Goal: Check status

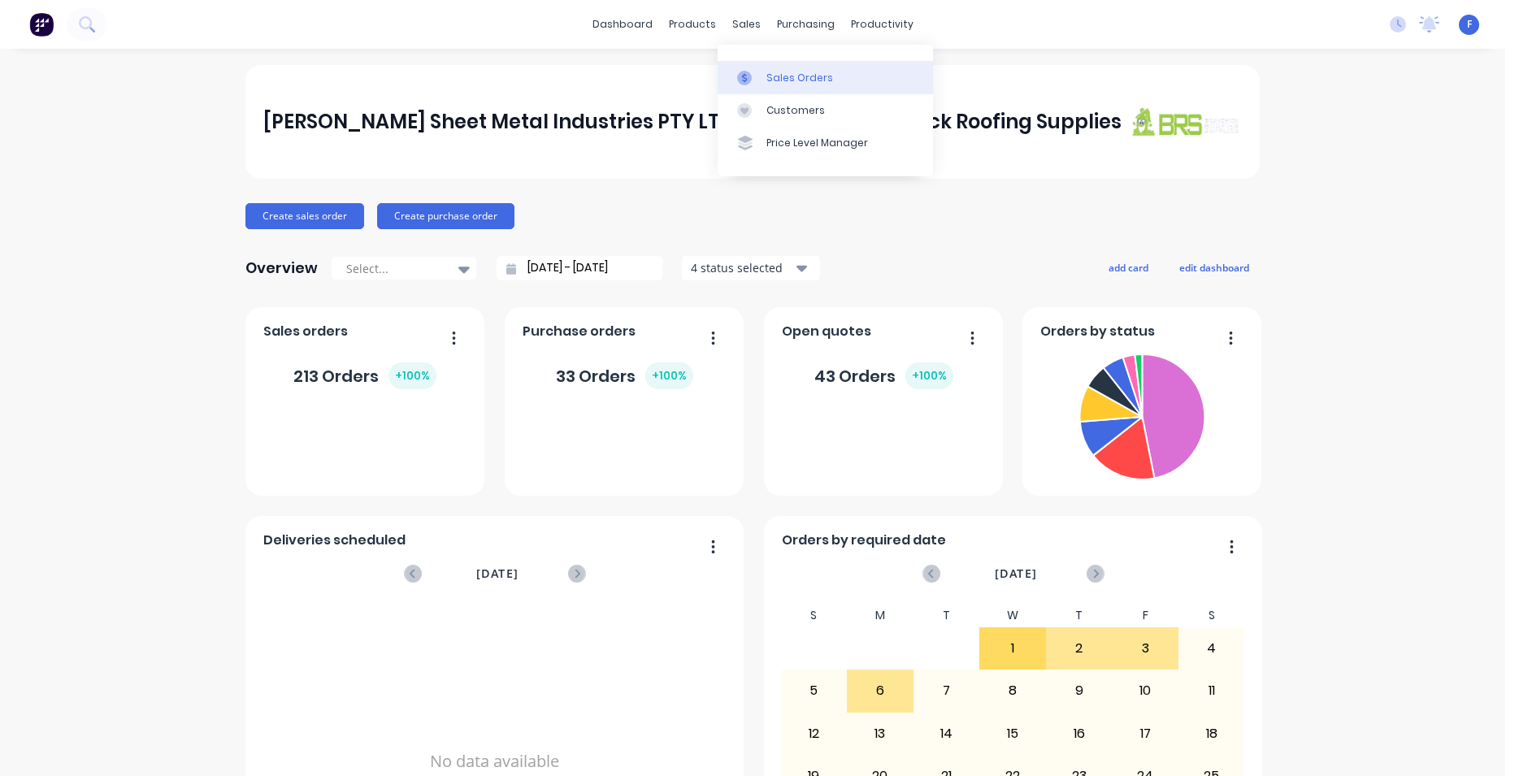
click at [776, 78] on div "Sales Orders" at bounding box center [799, 78] width 67 height 15
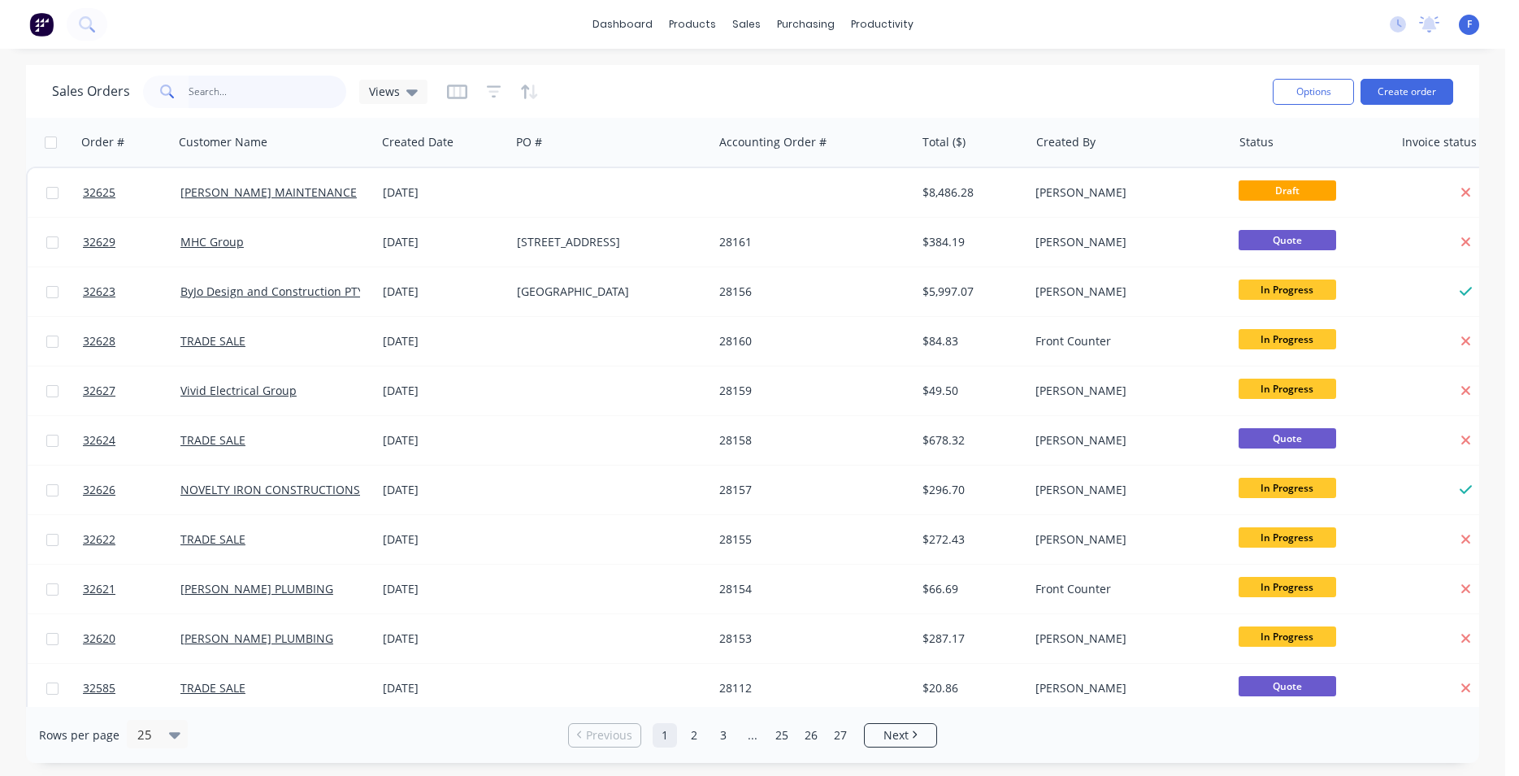
click at [253, 97] on input "text" at bounding box center [268, 92] width 158 height 33
type input "32620"
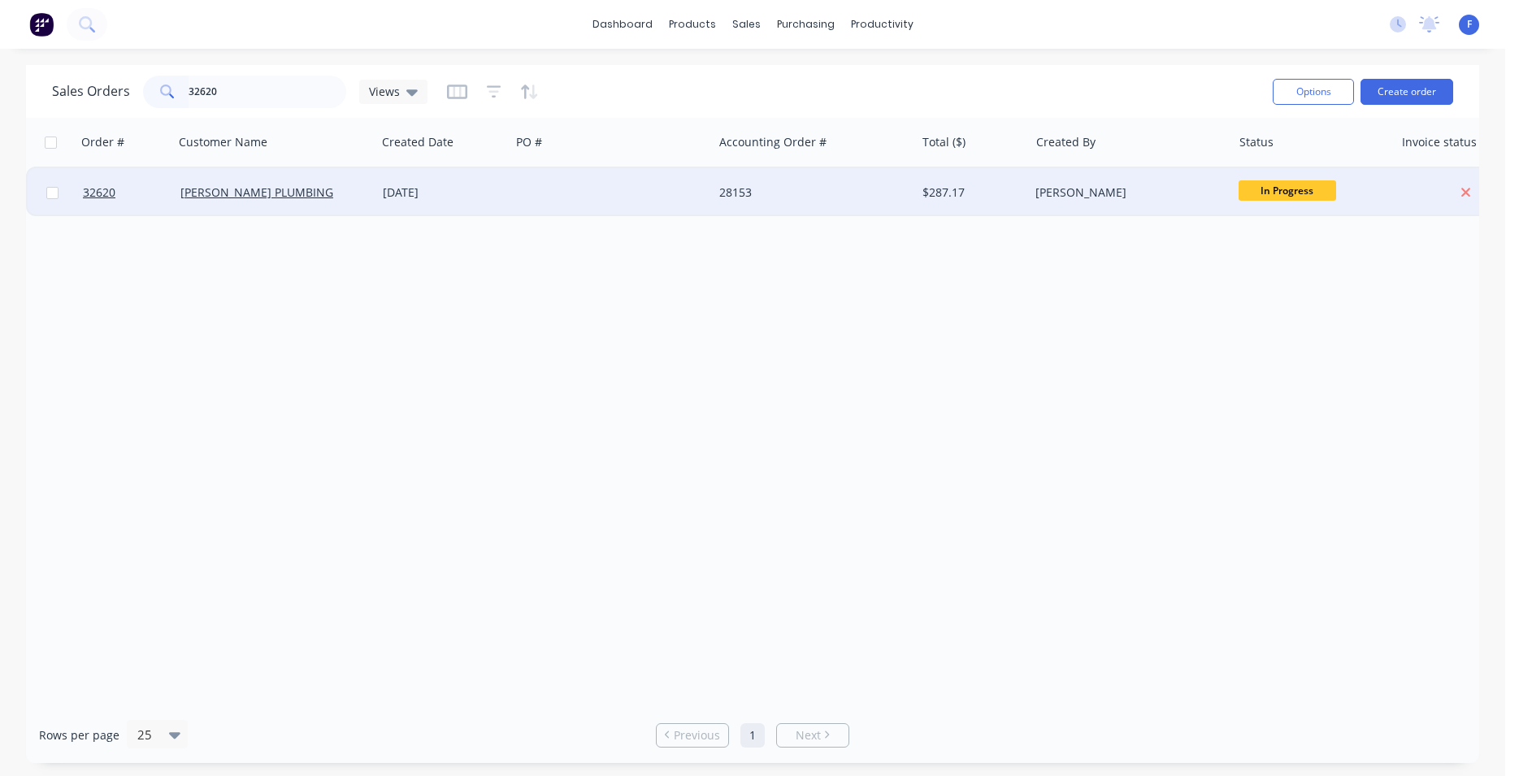
click at [609, 188] on div at bounding box center [611, 192] width 202 height 49
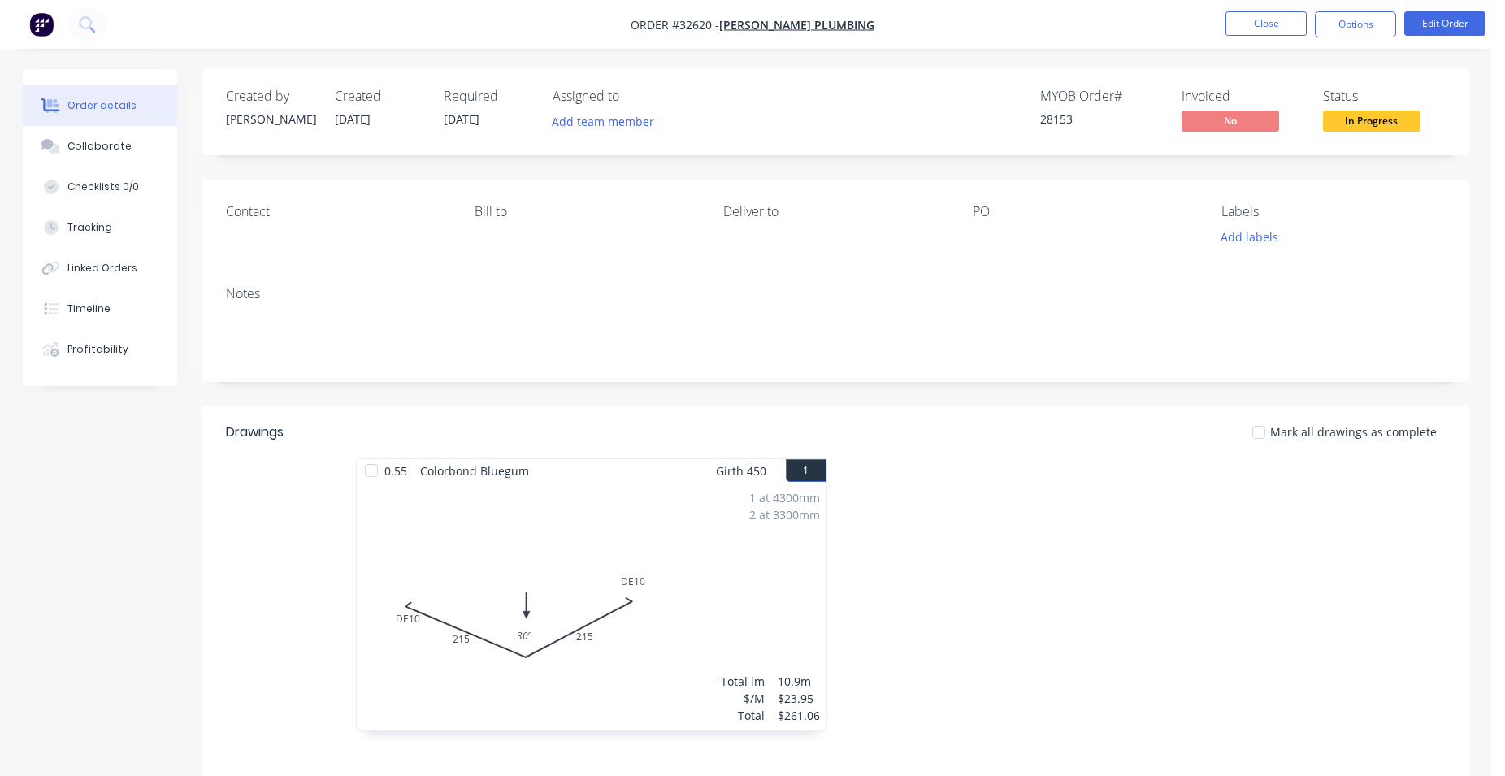
click at [1370, 123] on span "In Progress" at bounding box center [1372, 121] width 98 height 20
click at [1378, 22] on button "Options" at bounding box center [1355, 24] width 81 height 26
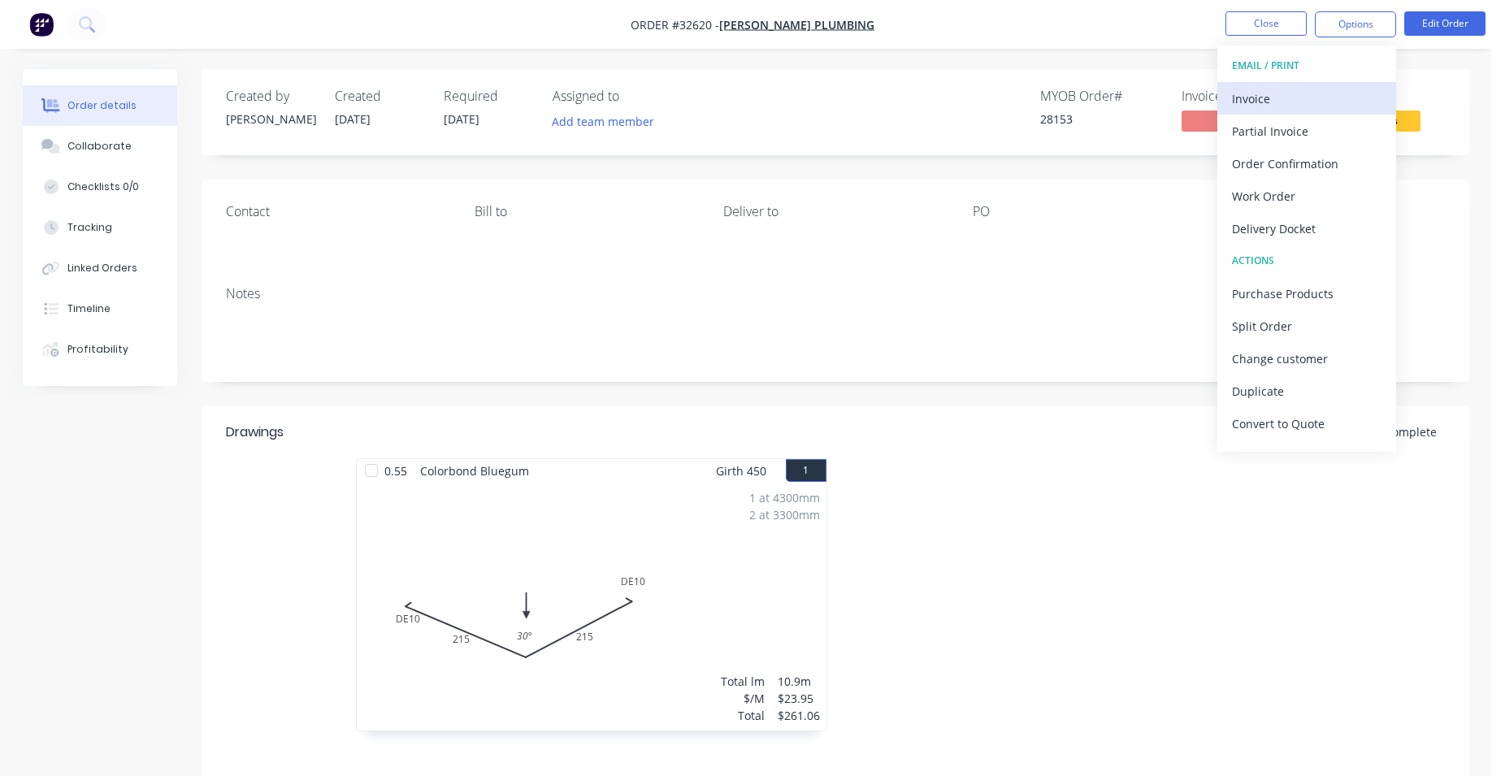
click at [1299, 106] on div "Invoice" at bounding box center [1307, 99] width 150 height 24
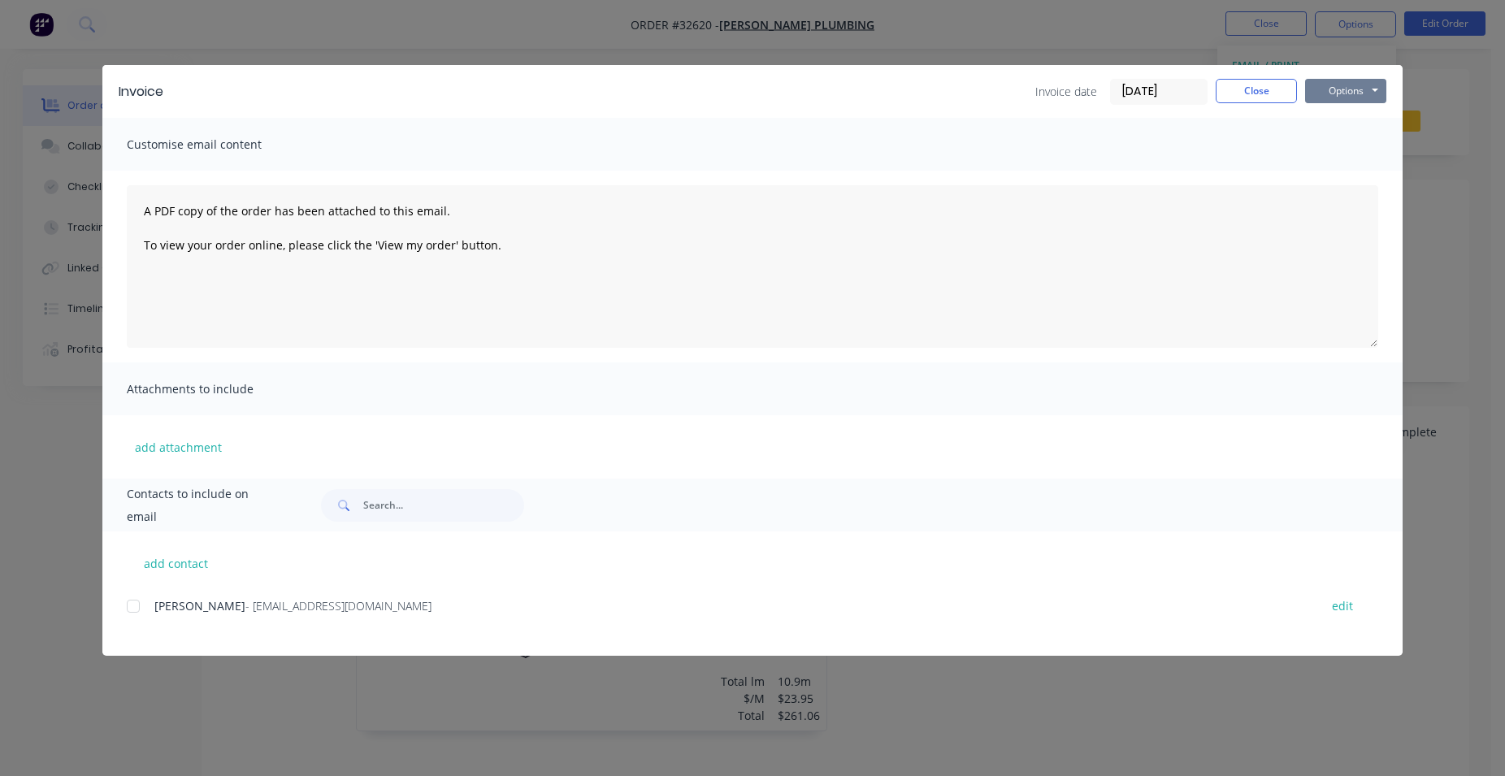
click at [1370, 95] on button "Options" at bounding box center [1345, 91] width 81 height 24
click at [1359, 145] on button "Print" at bounding box center [1357, 146] width 104 height 27
click at [1247, 85] on button "Close" at bounding box center [1256, 91] width 81 height 24
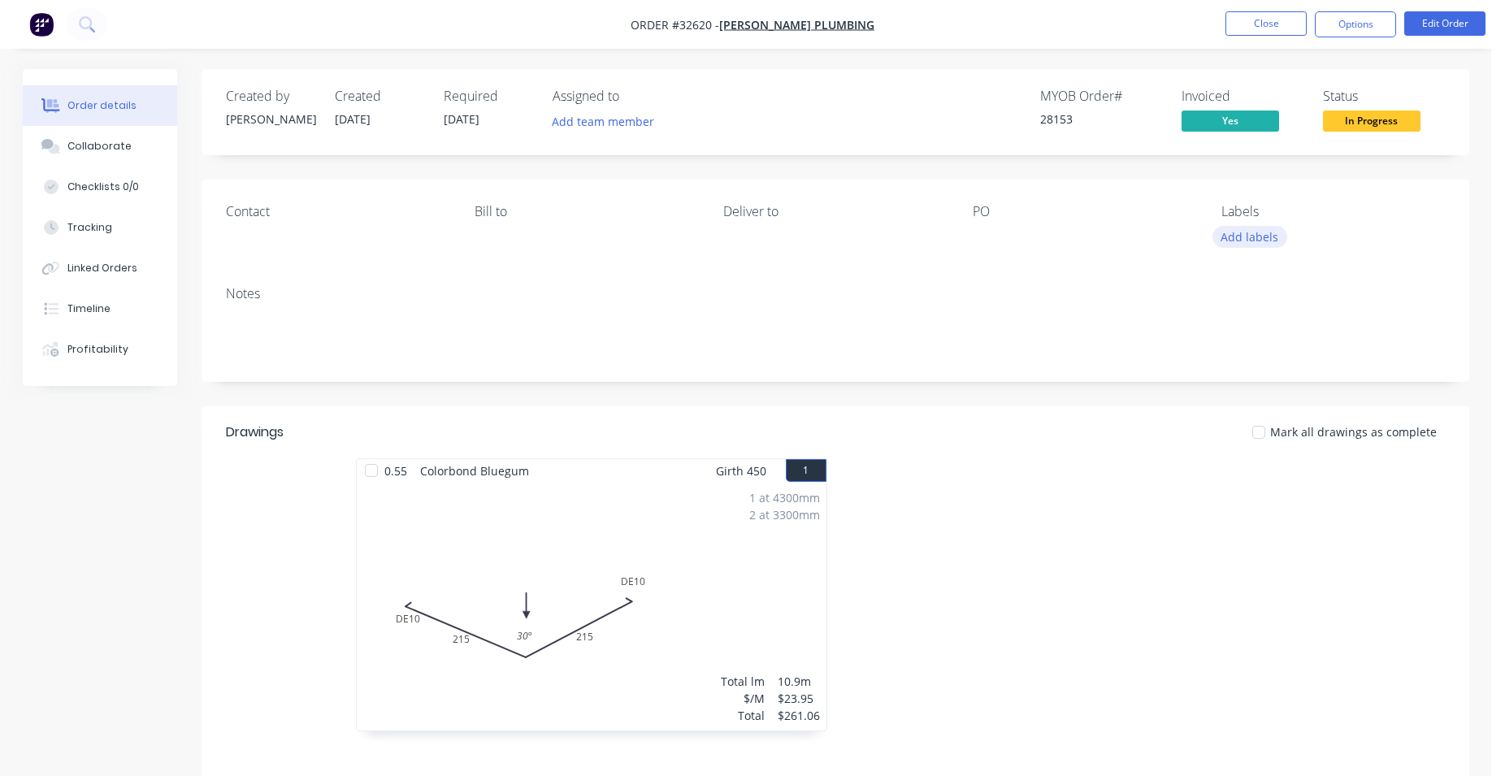
click at [1244, 245] on button "Add labels" at bounding box center [1250, 237] width 75 height 22
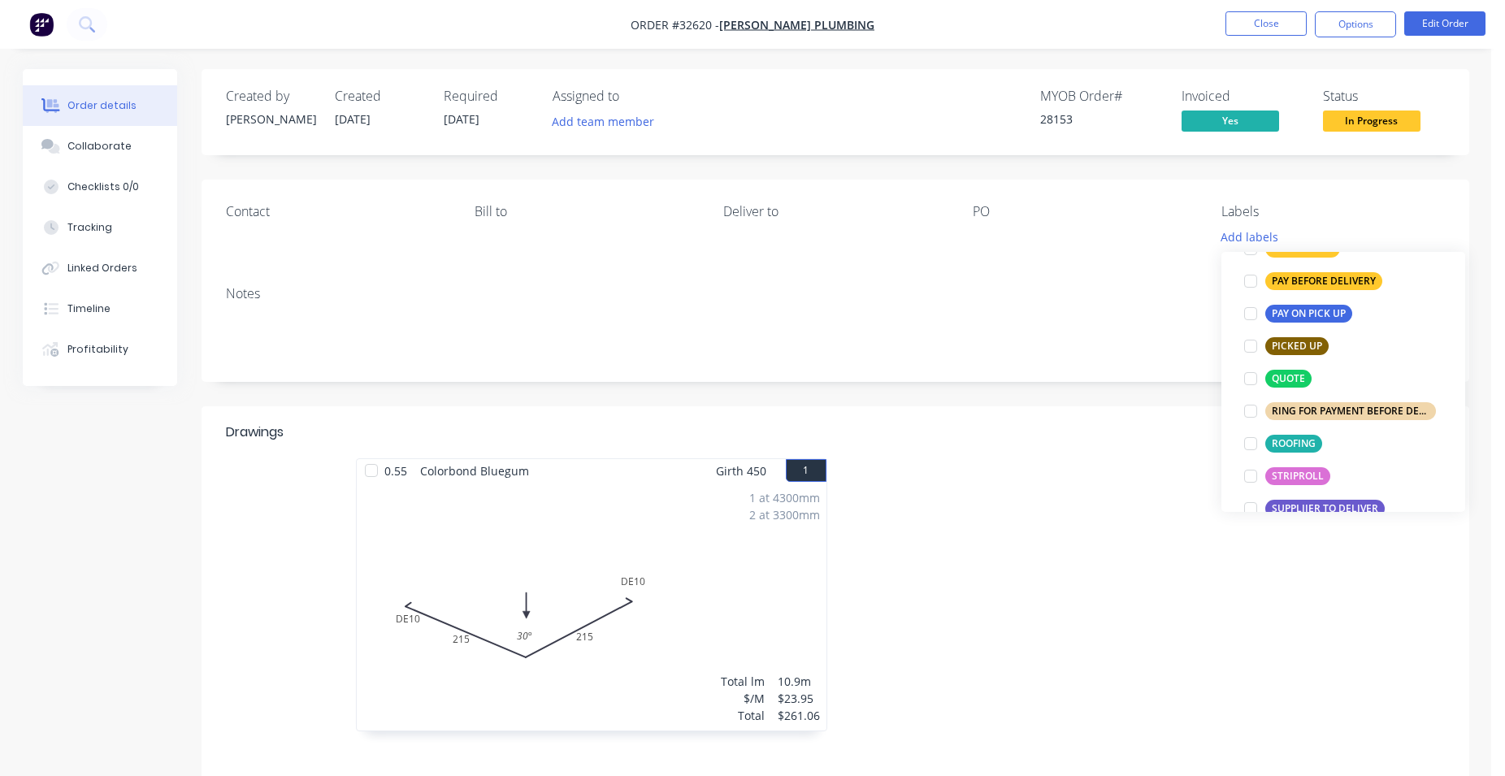
scroll to position [463, 0]
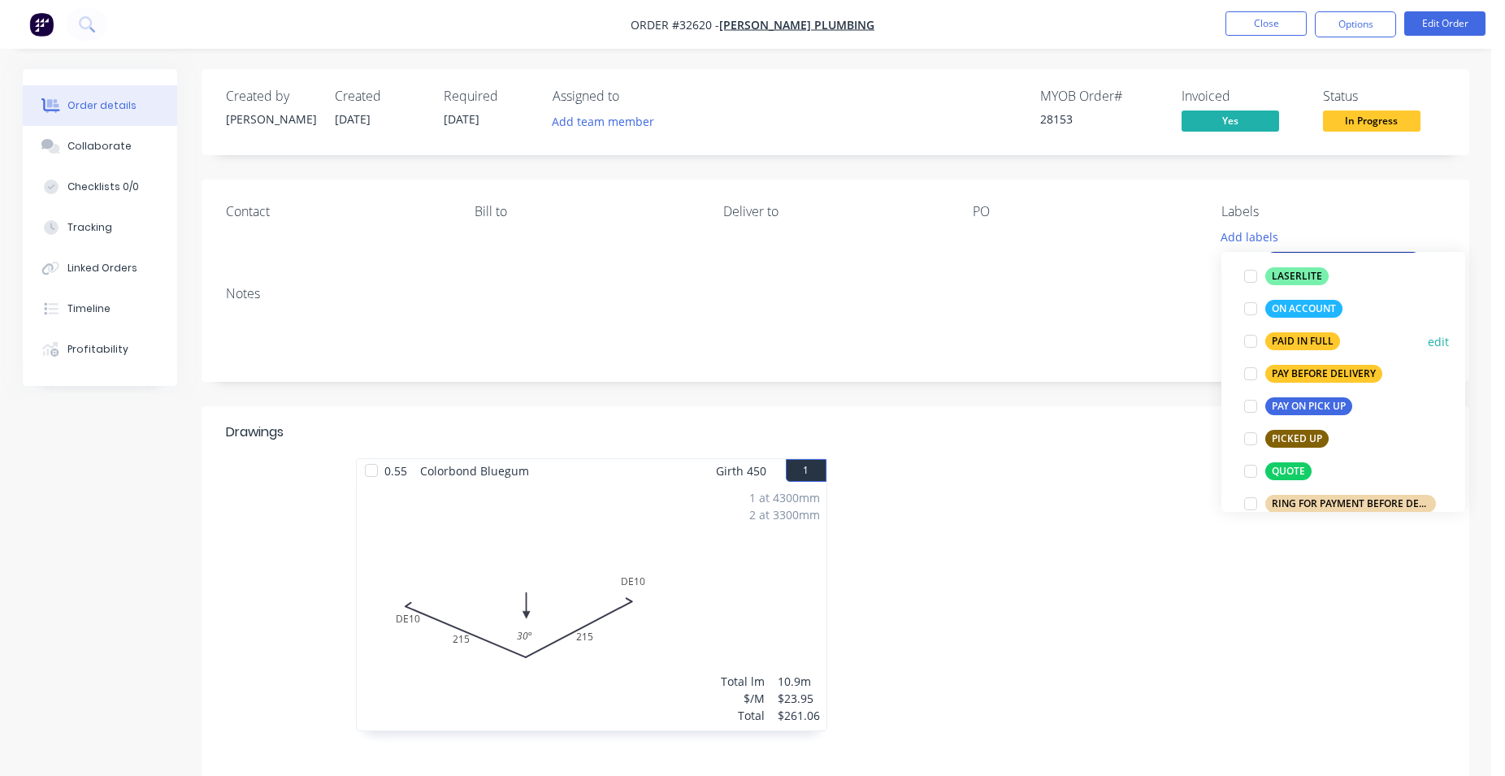
click at [1275, 341] on div "PAID IN FULL" at bounding box center [1303, 341] width 75 height 18
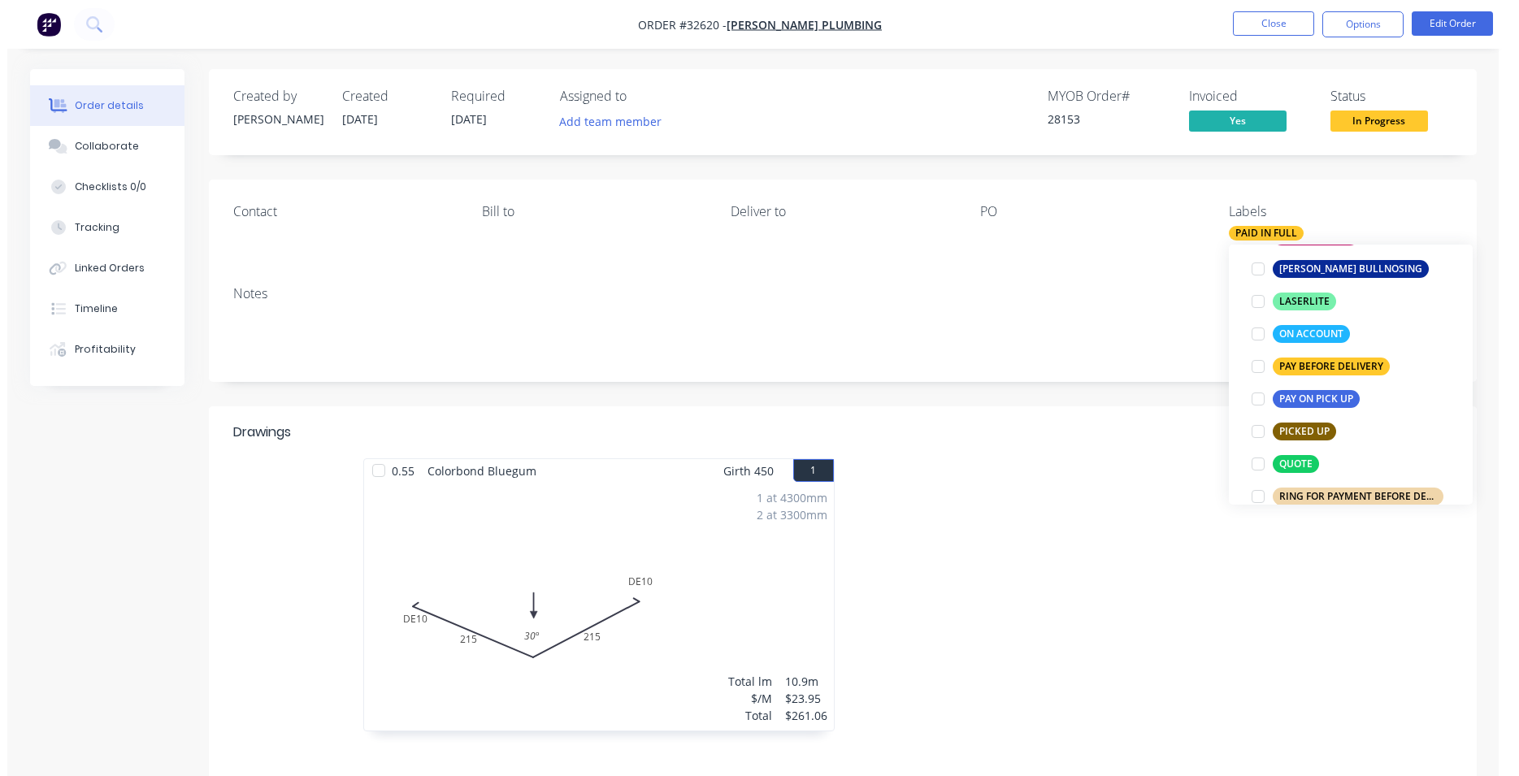
scroll to position [41, 0]
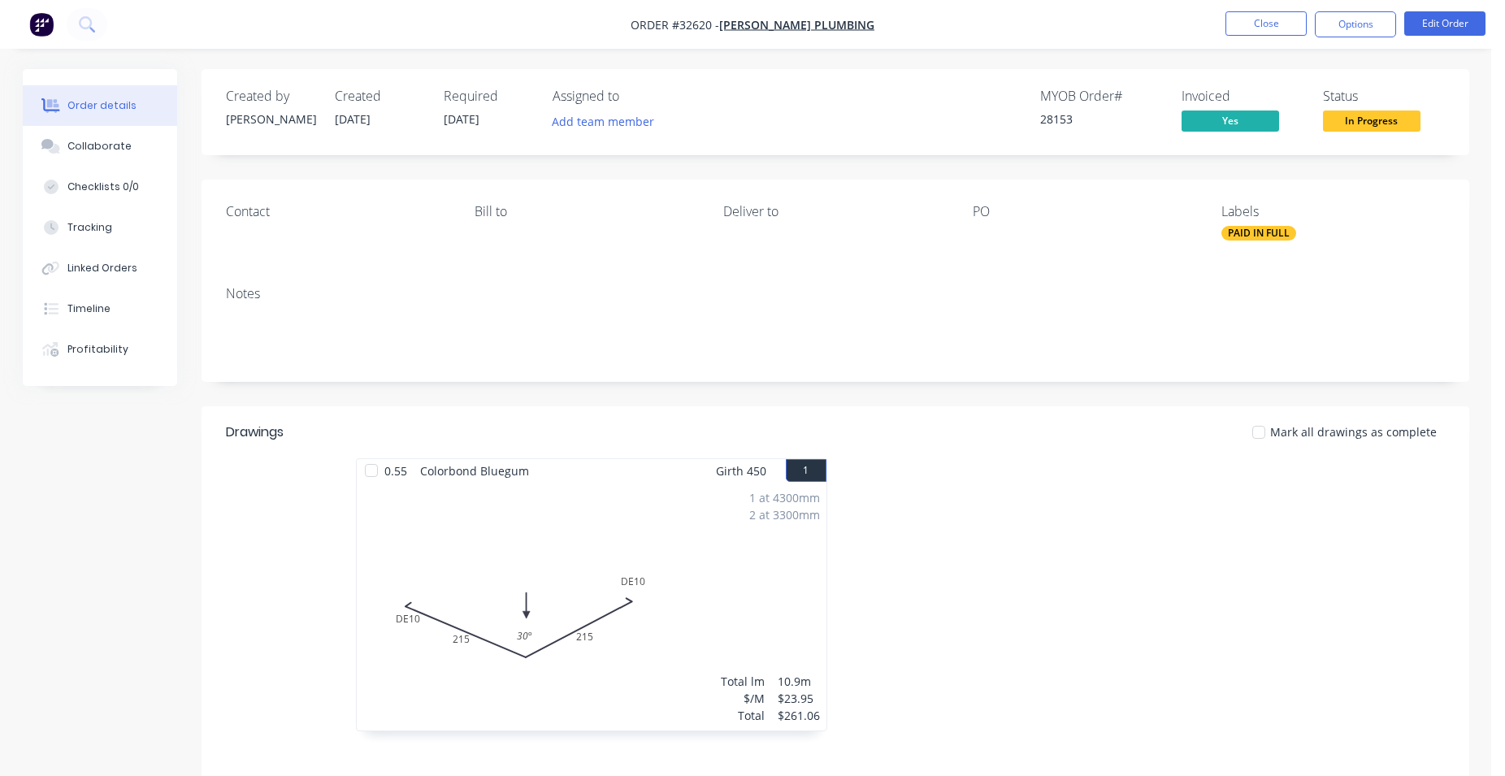
click at [1101, 252] on div "Contact [PERSON_NAME] to Deliver to PO Labels PAID IN FULL" at bounding box center [836, 226] width 1268 height 93
click at [1269, 25] on button "Close" at bounding box center [1266, 23] width 81 height 24
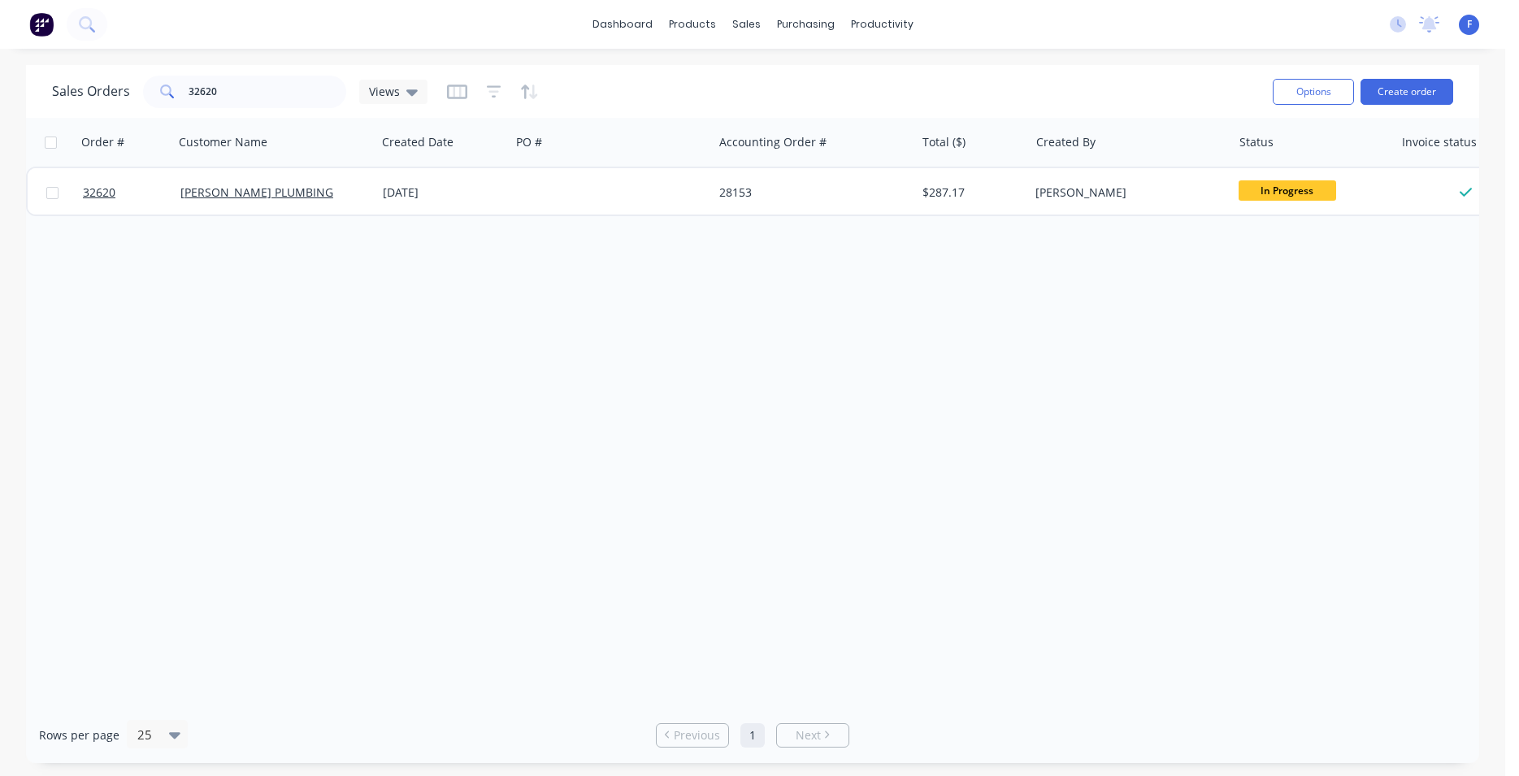
click at [281, 75] on div "Sales Orders 32620 Views" at bounding box center [656, 92] width 1208 height 40
click at [258, 108] on input "32620" at bounding box center [268, 92] width 158 height 33
type input "3"
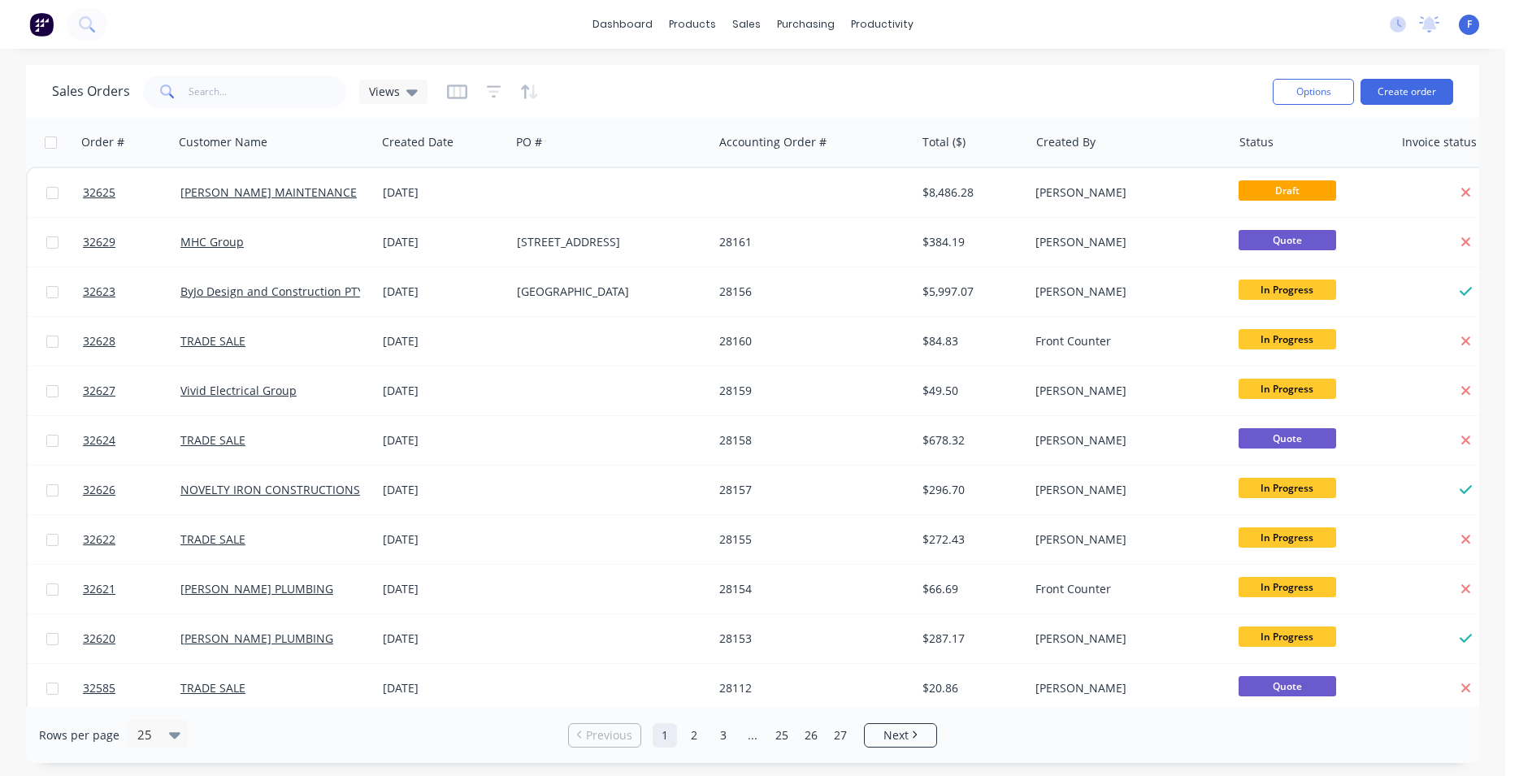
click at [41, 26] on img at bounding box center [41, 24] width 24 height 24
